Goal: Task Accomplishment & Management: Manage account settings

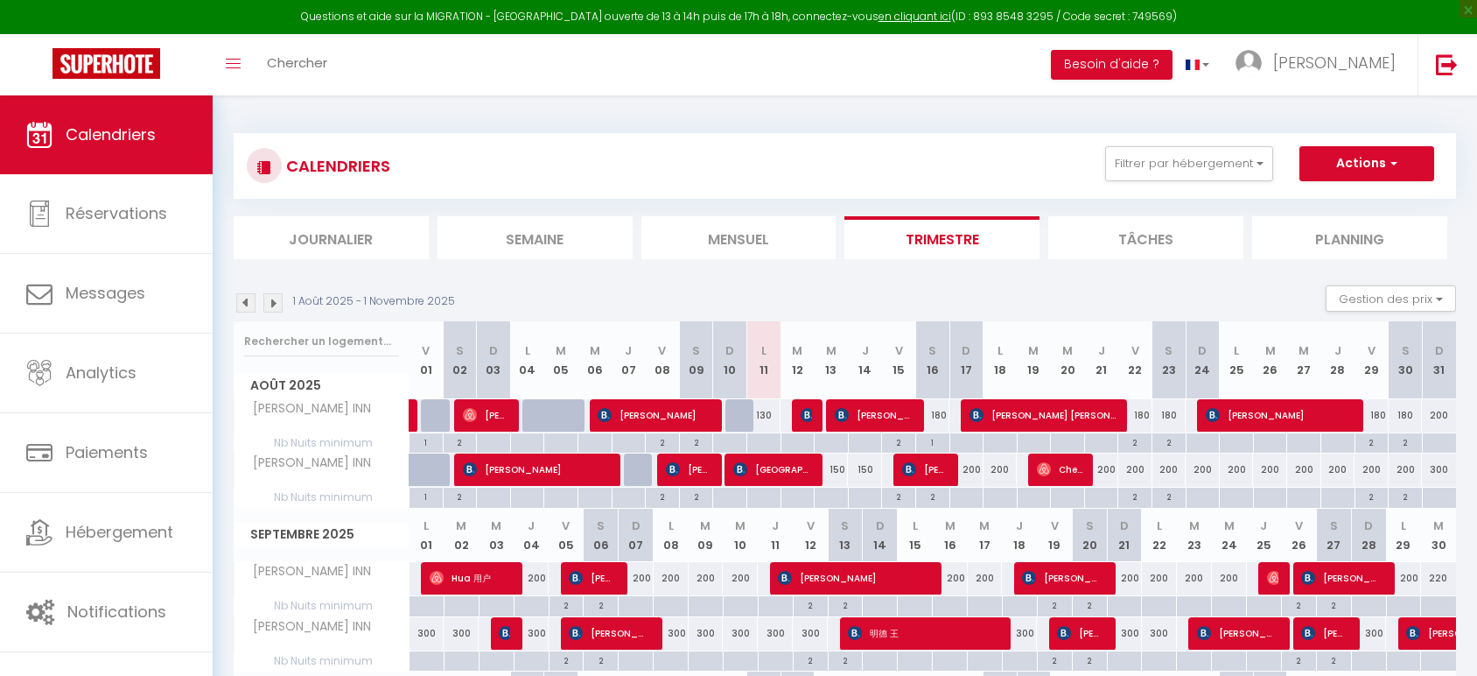
select select "0"
click at [807, 415] on img at bounding box center [808, 415] width 14 height 14
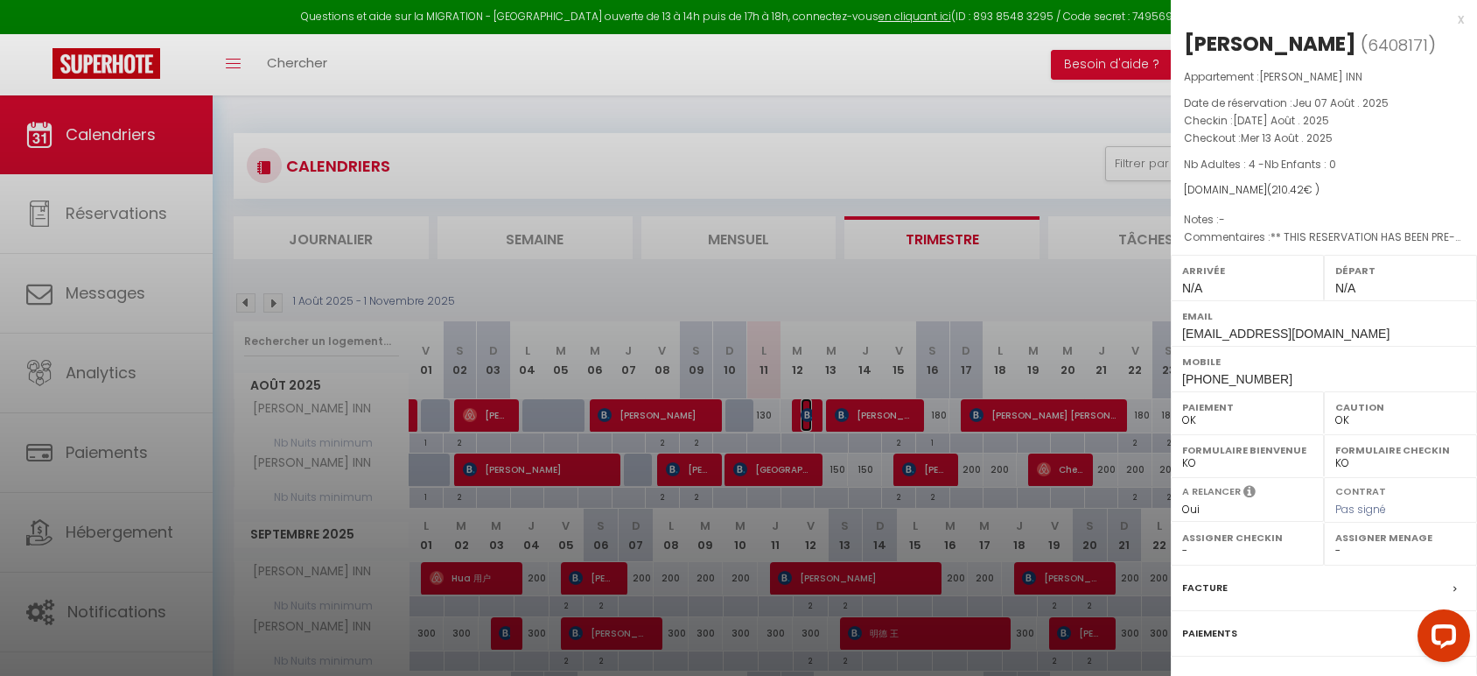
scroll to position [137, 0]
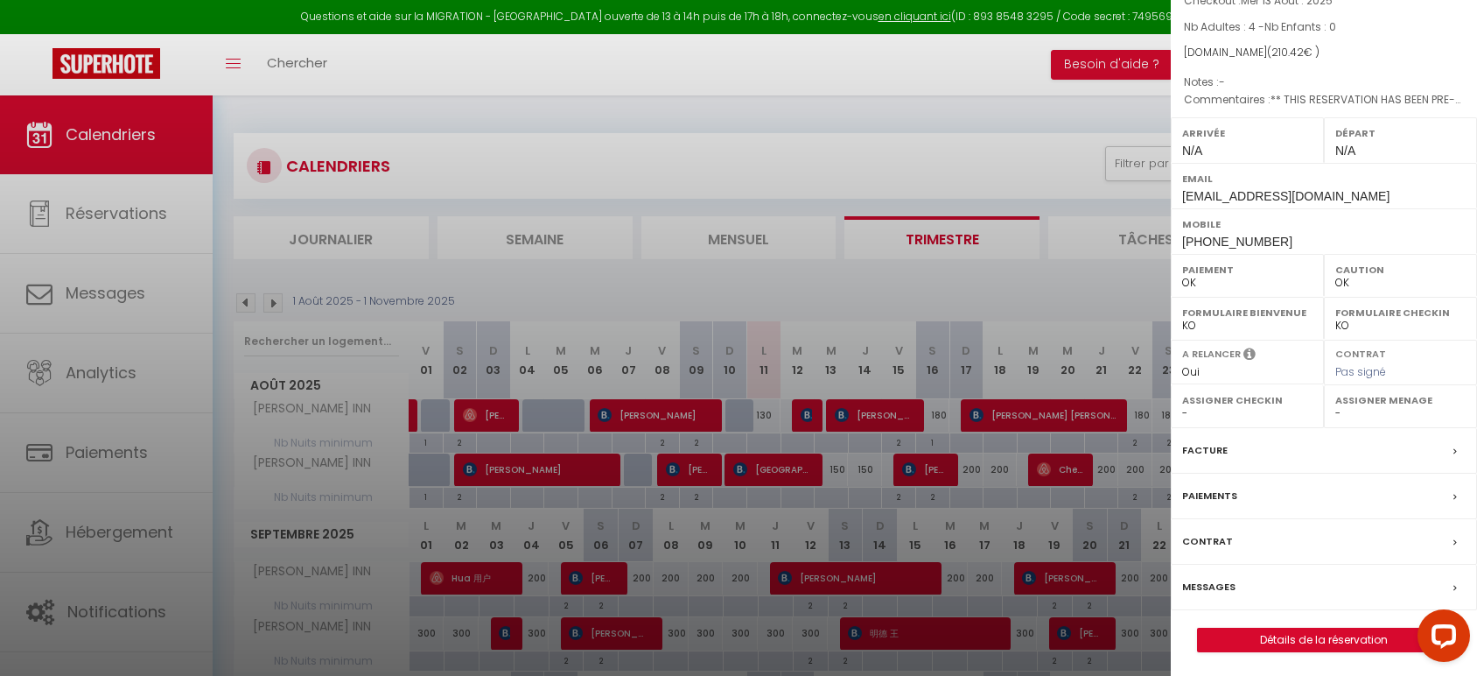
click at [1220, 586] on label "Messages" at bounding box center [1208, 587] width 53 height 18
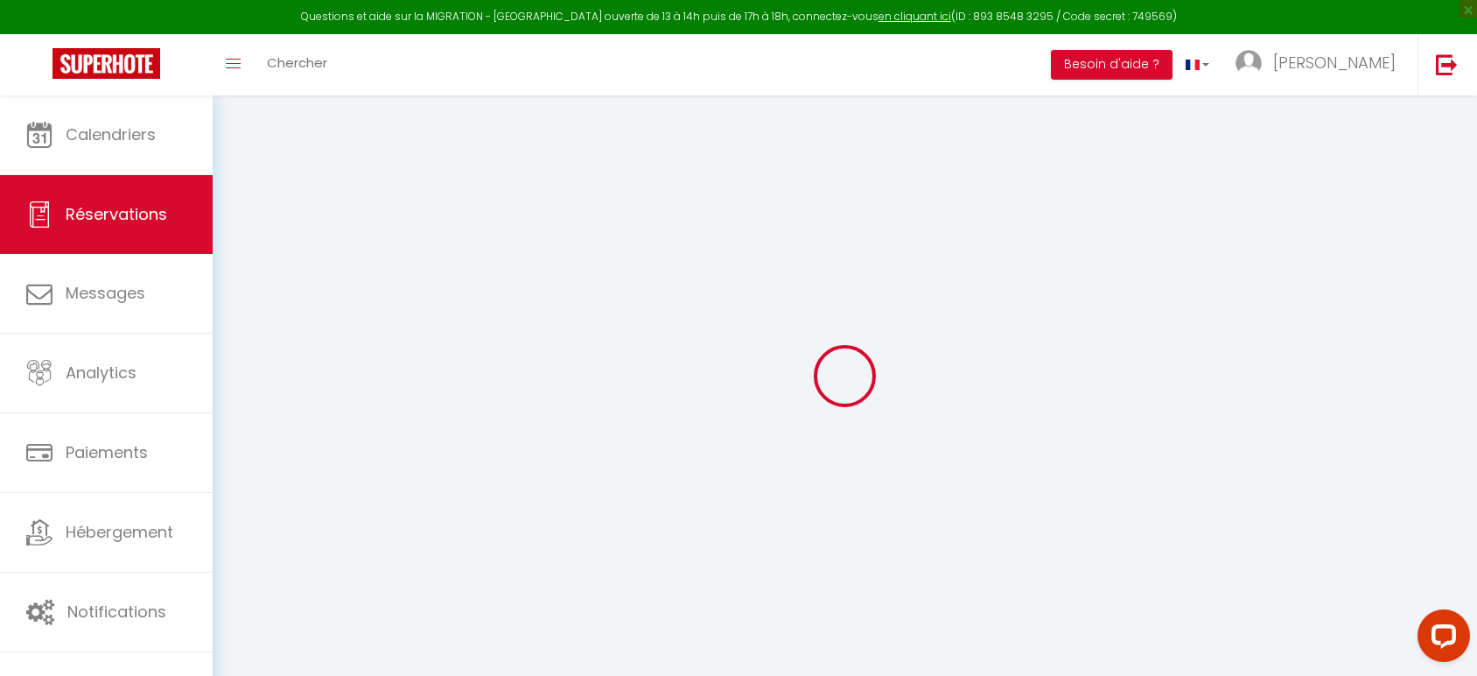
select select
checkbox input "false"
type textarea "** THIS RESERVATION HAS BEEN PRE-PAID ** Reservation has a cancellation grace p…"
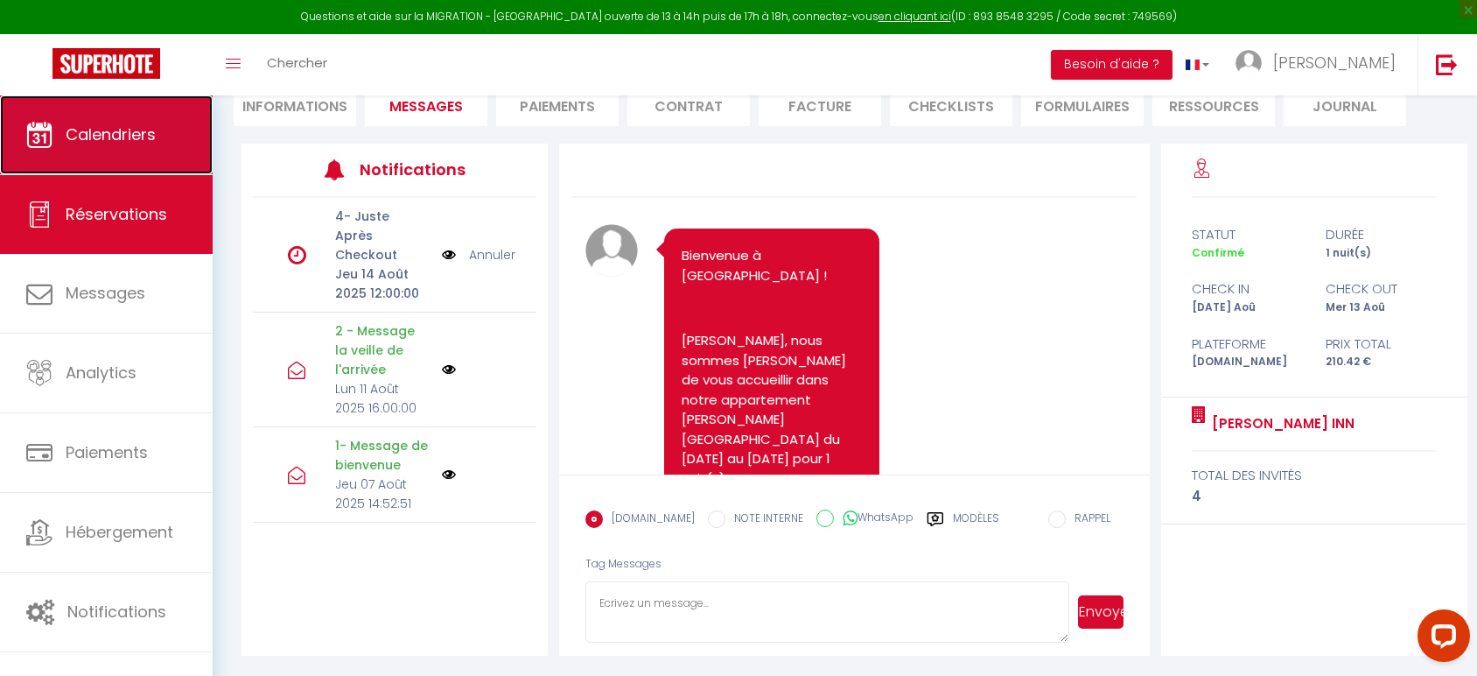
click at [74, 130] on span "Calendriers" at bounding box center [111, 134] width 90 height 22
